Goal: Navigation & Orientation: Understand site structure

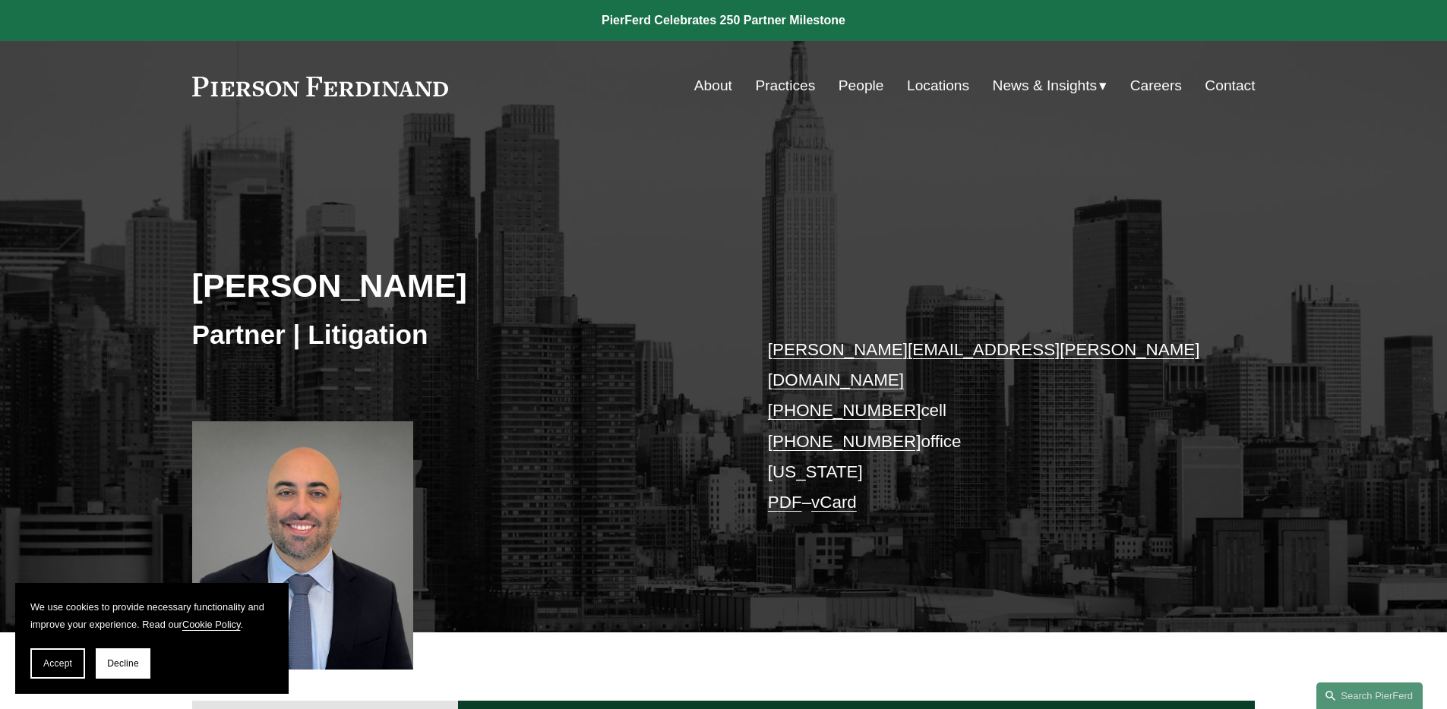
click at [755, 89] on link "Practices" at bounding box center [785, 85] width 60 height 29
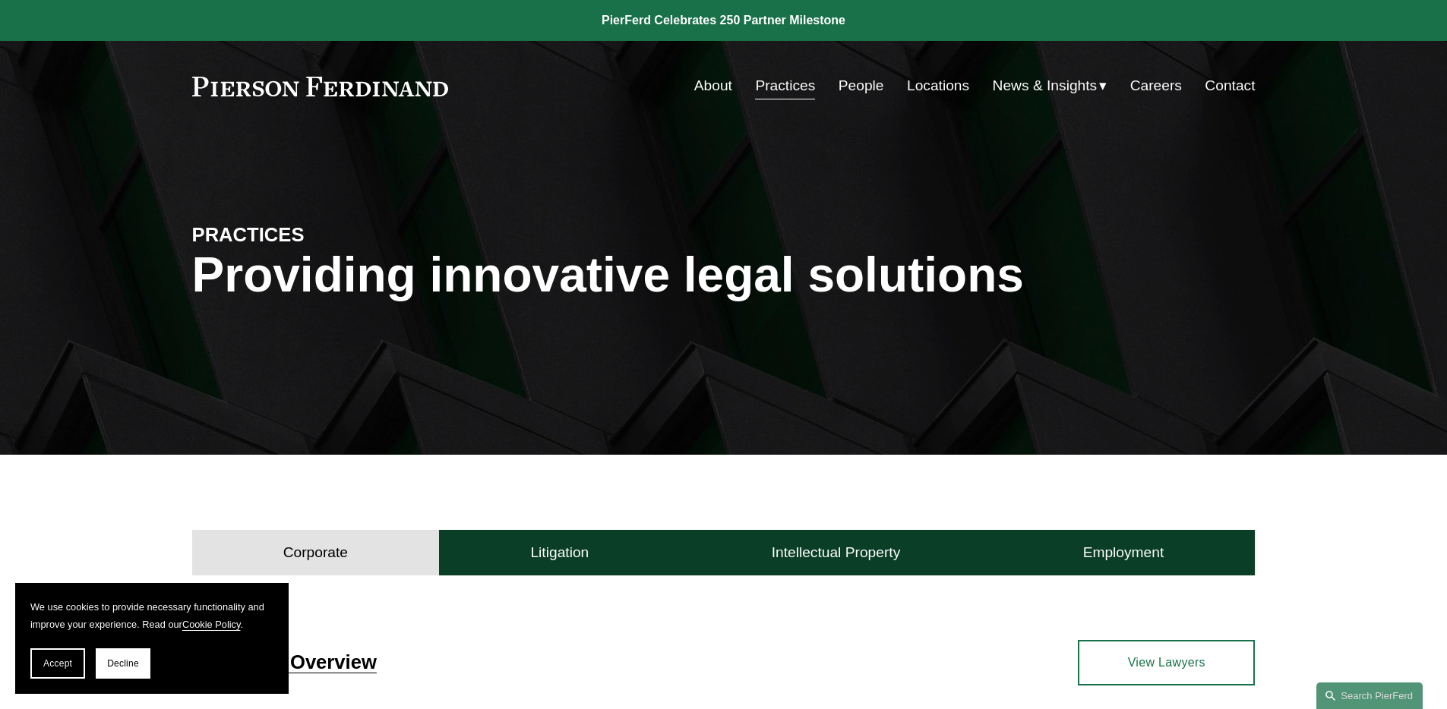
click at [697, 84] on link "About" at bounding box center [713, 85] width 38 height 29
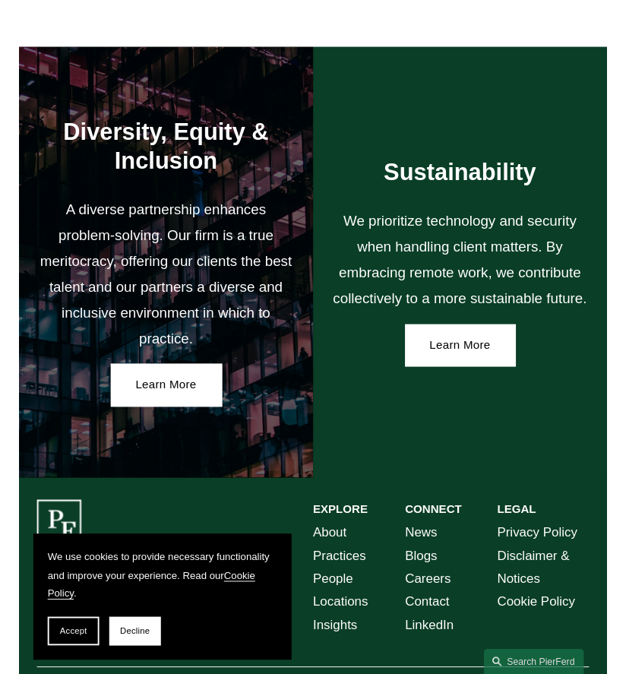
scroll to position [2110, 0]
